Goal: Information Seeking & Learning: Learn about a topic

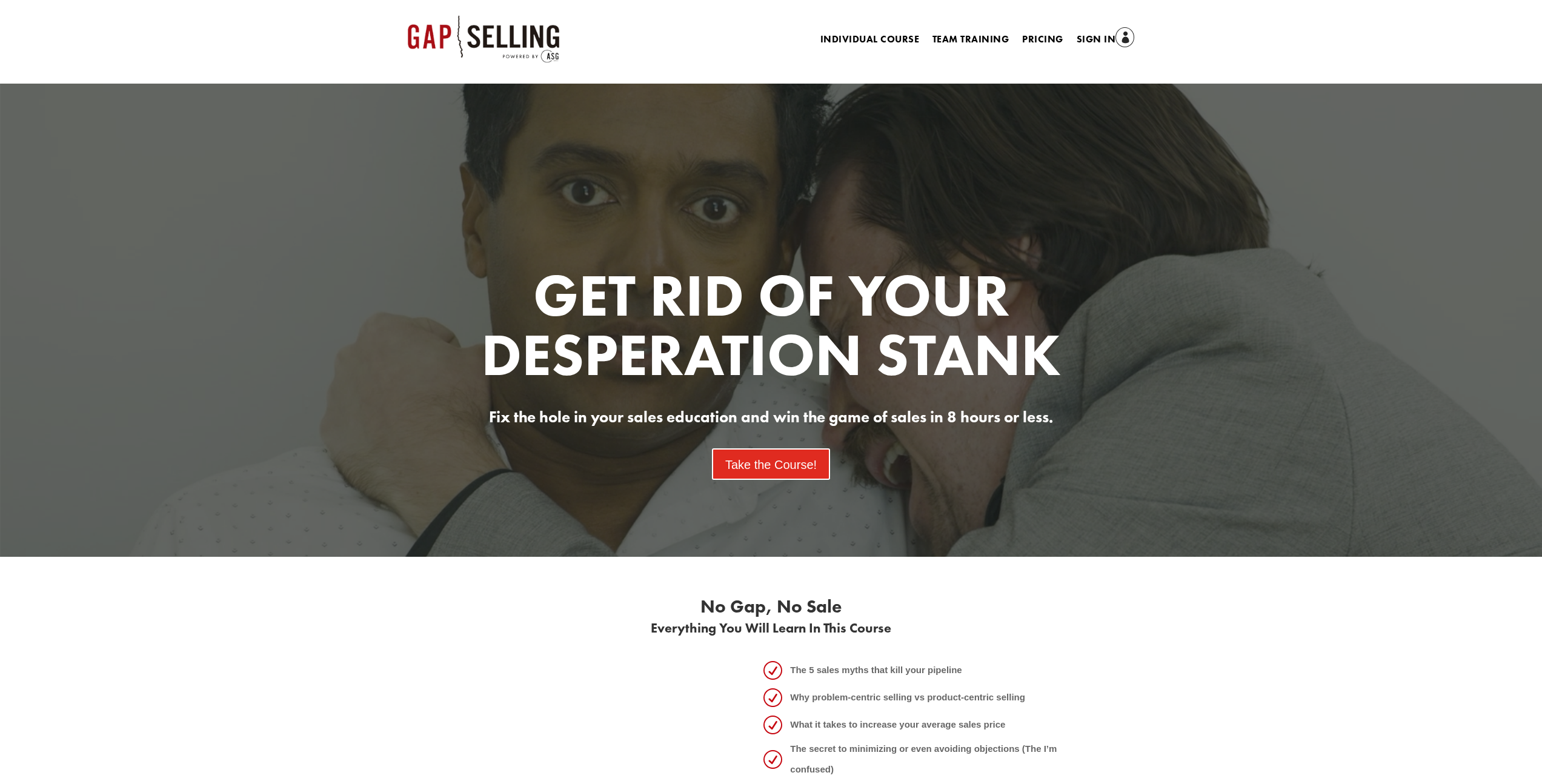
click at [408, 15] on area at bounding box center [408, 15] width 0 height 0
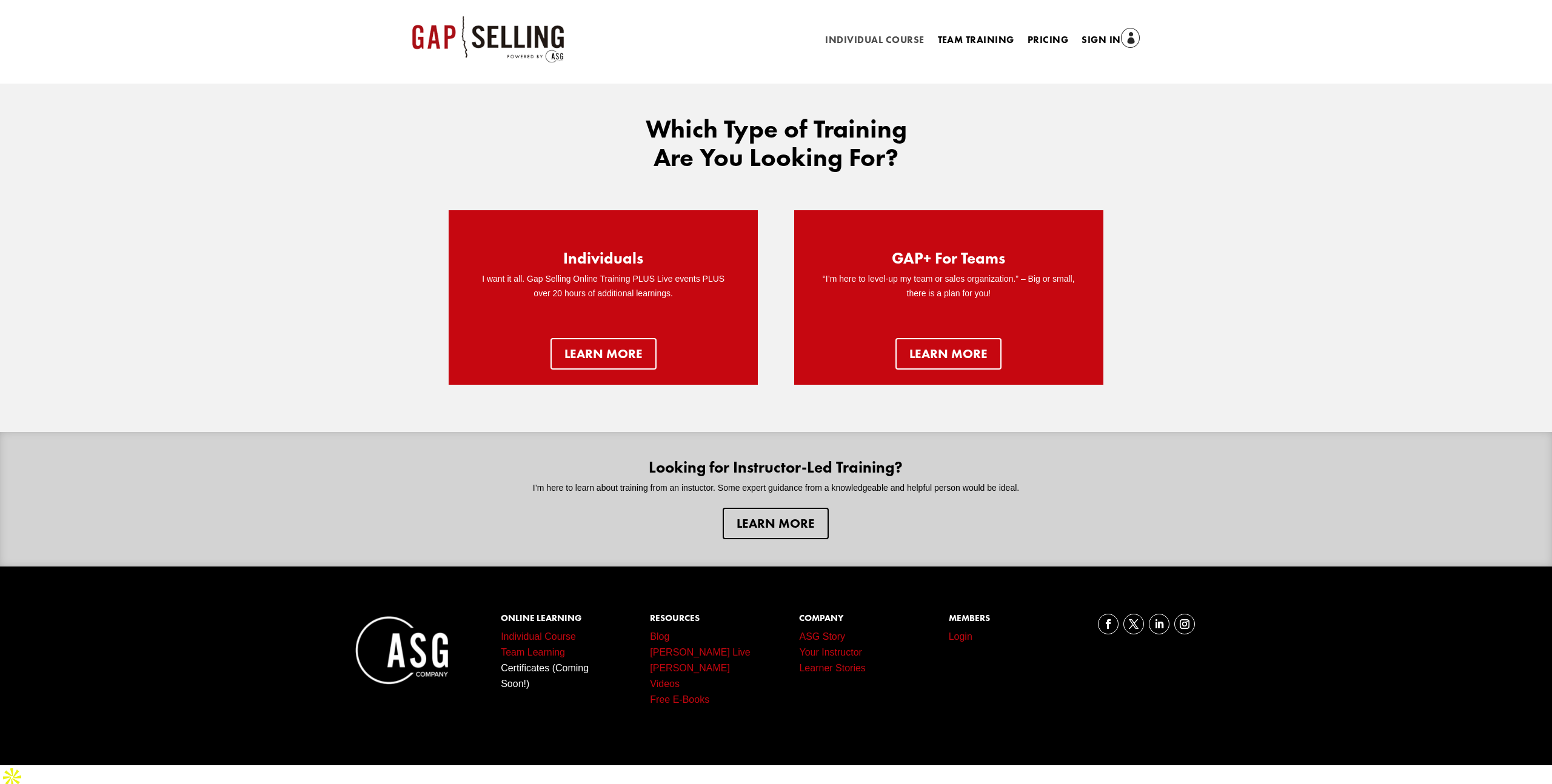
click at [868, 37] on link "Individual Course" at bounding box center [874, 42] width 99 height 13
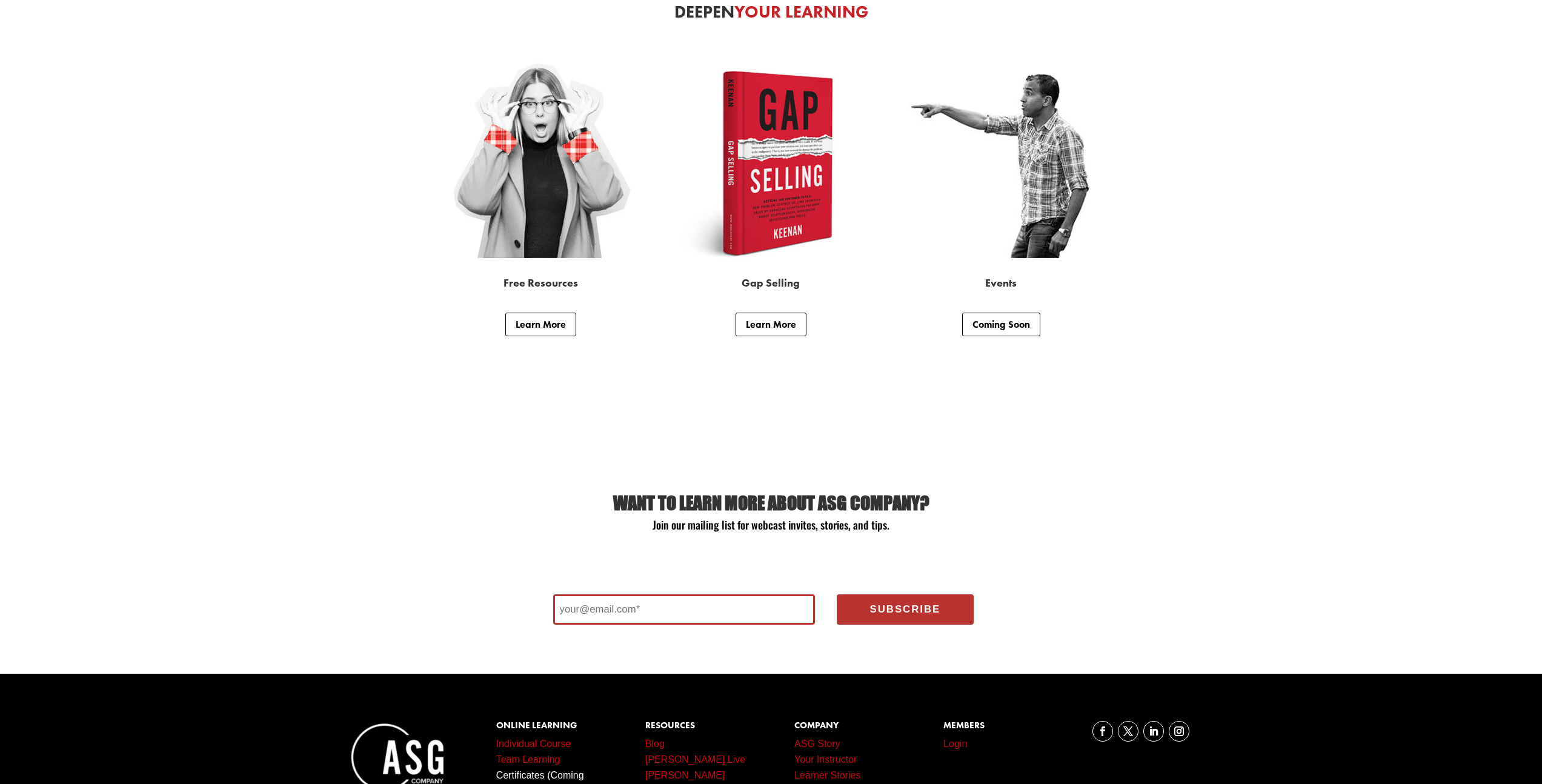
scroll to position [4308, 0]
